Goal: Find specific page/section: Find specific page/section

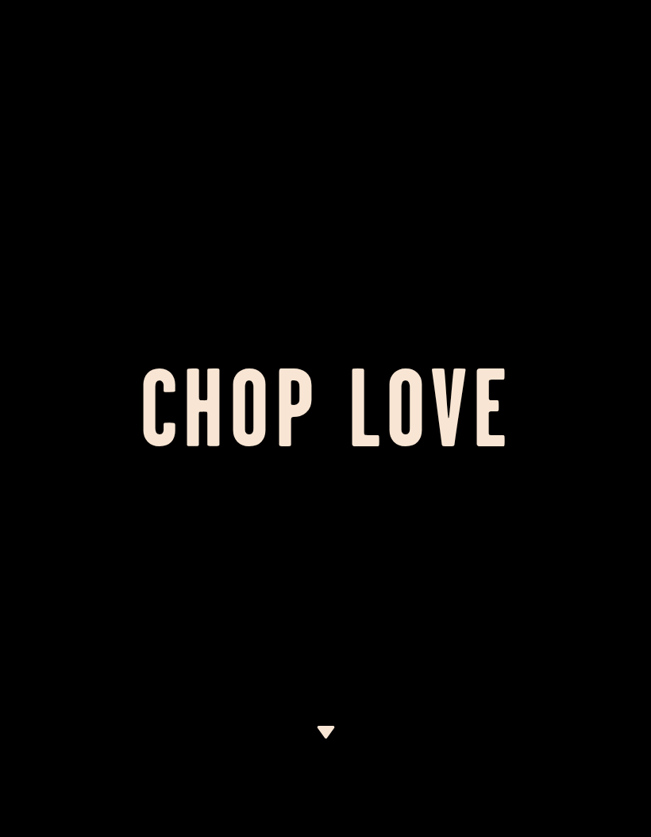
click at [317, 728] on img at bounding box center [326, 731] width 20 height 13
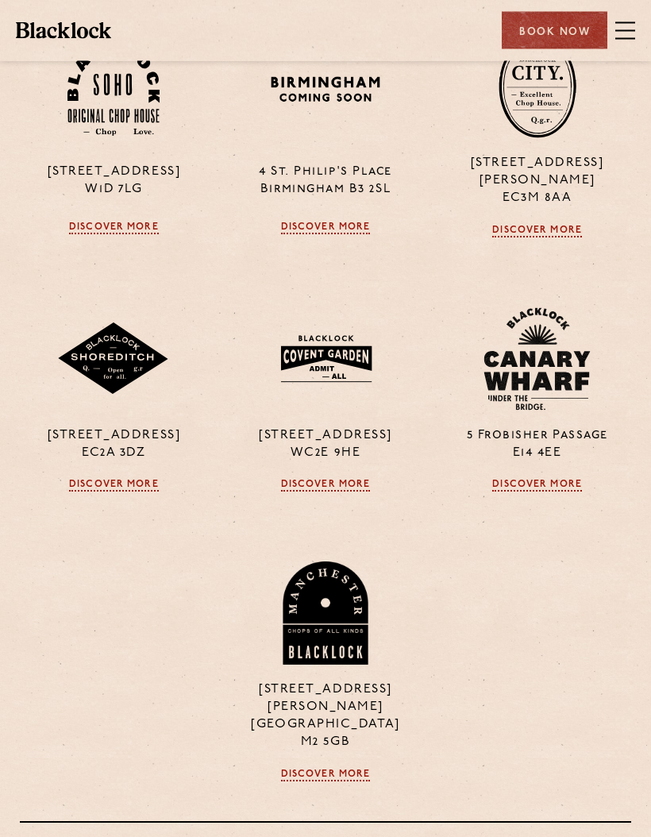
scroll to position [1518, 0]
click at [107, 491] on link "Discover More" at bounding box center [114, 485] width 90 height 13
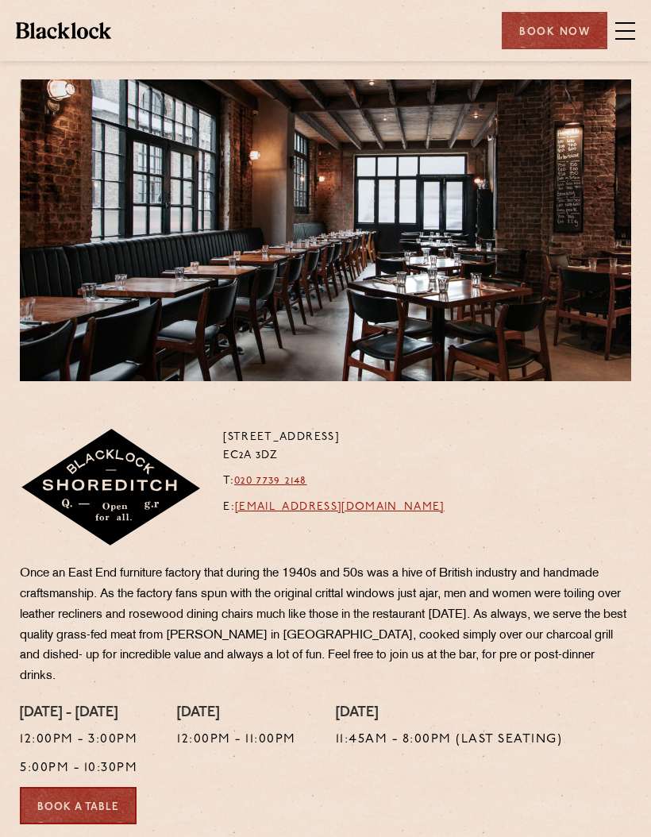
click at [616, 30] on span at bounding box center [625, 31] width 20 height 2
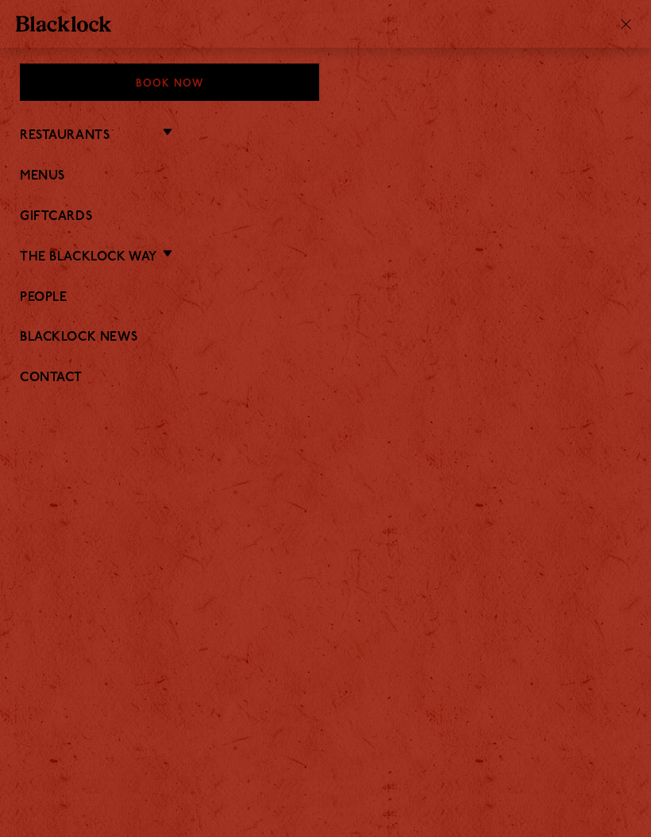
click at [52, 179] on link "Menus" at bounding box center [325, 176] width 611 height 15
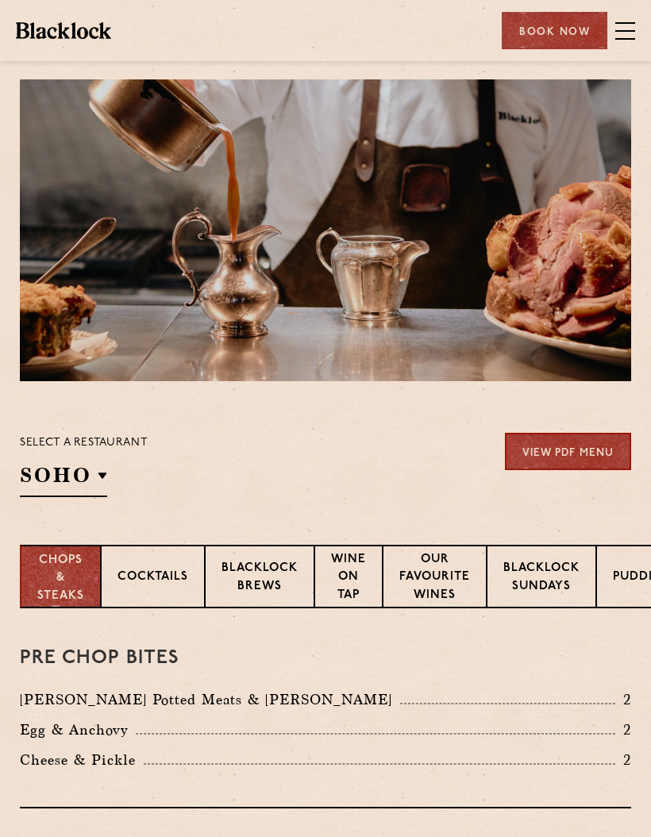
click at [0, 0] on p "Shoreditch" at bounding box center [0, 0] width 0 height 0
click at [303, 660] on h3 "Pre Chop Bites" at bounding box center [325, 658] width 611 height 21
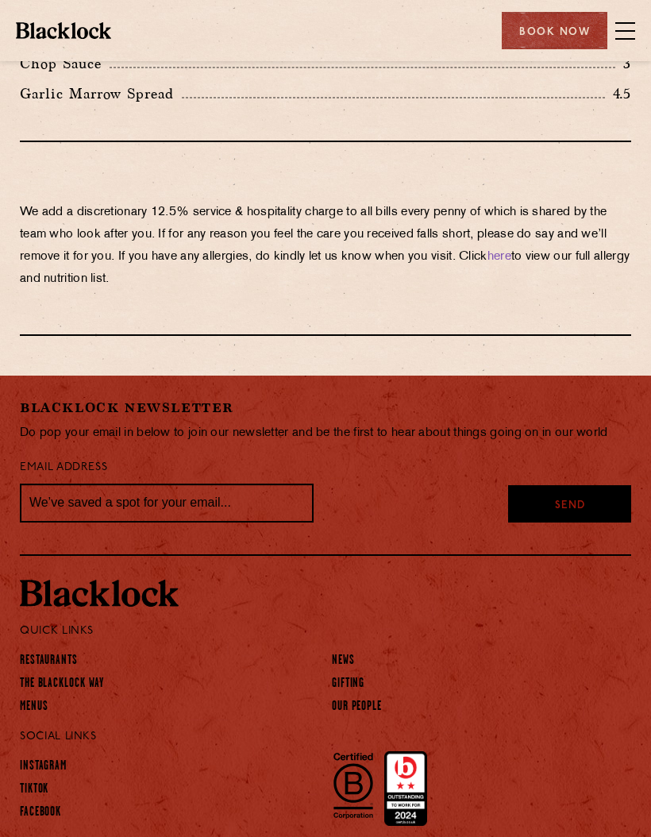
scroll to position [3373, 0]
